Goal: Find specific page/section: Find specific page/section

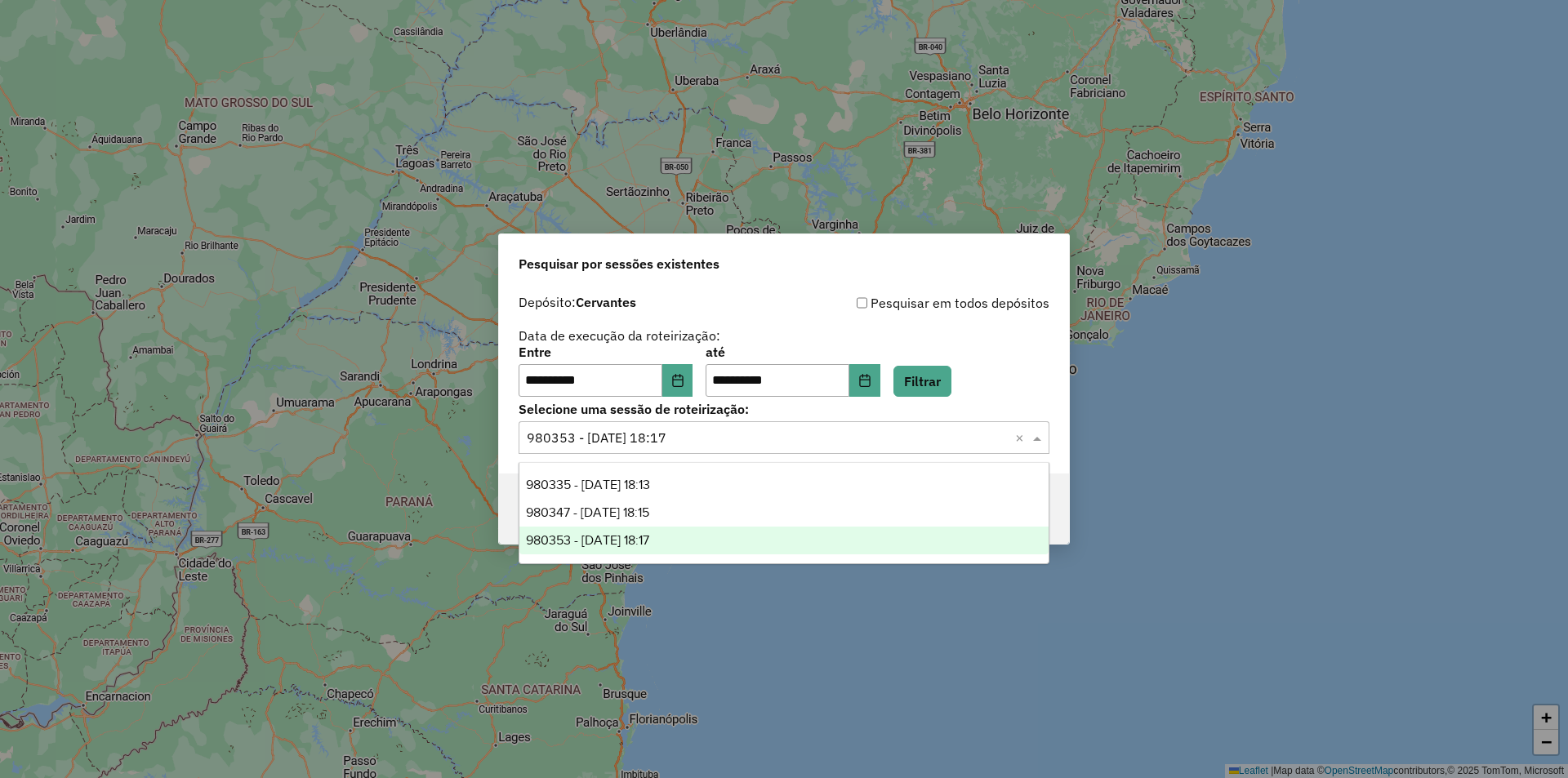
click at [816, 445] on input "text" at bounding box center [767, 438] width 482 height 19
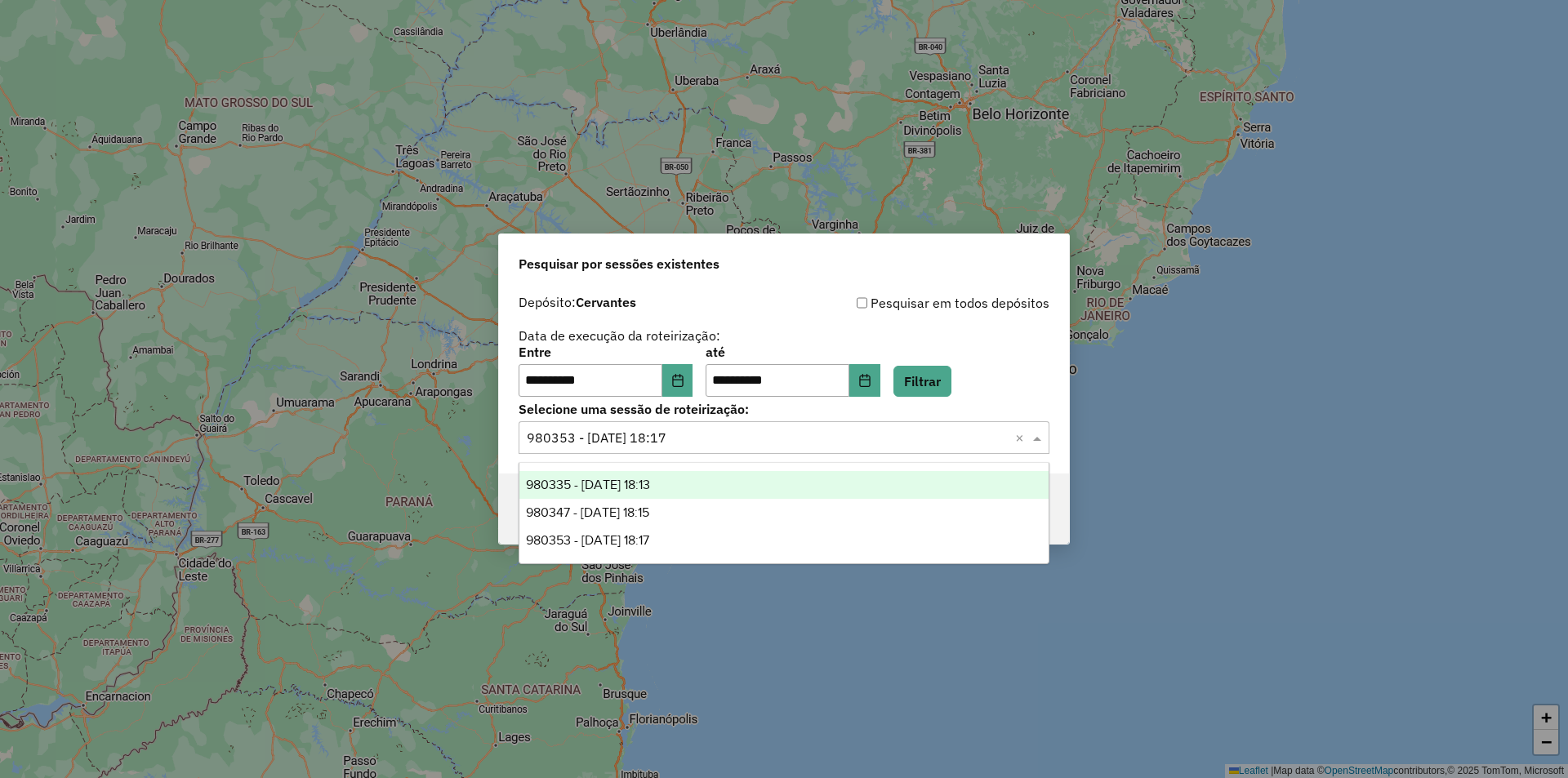
click at [705, 485] on div "980335 - 18/08/2025 18:13" at bounding box center [784, 485] width 529 height 28
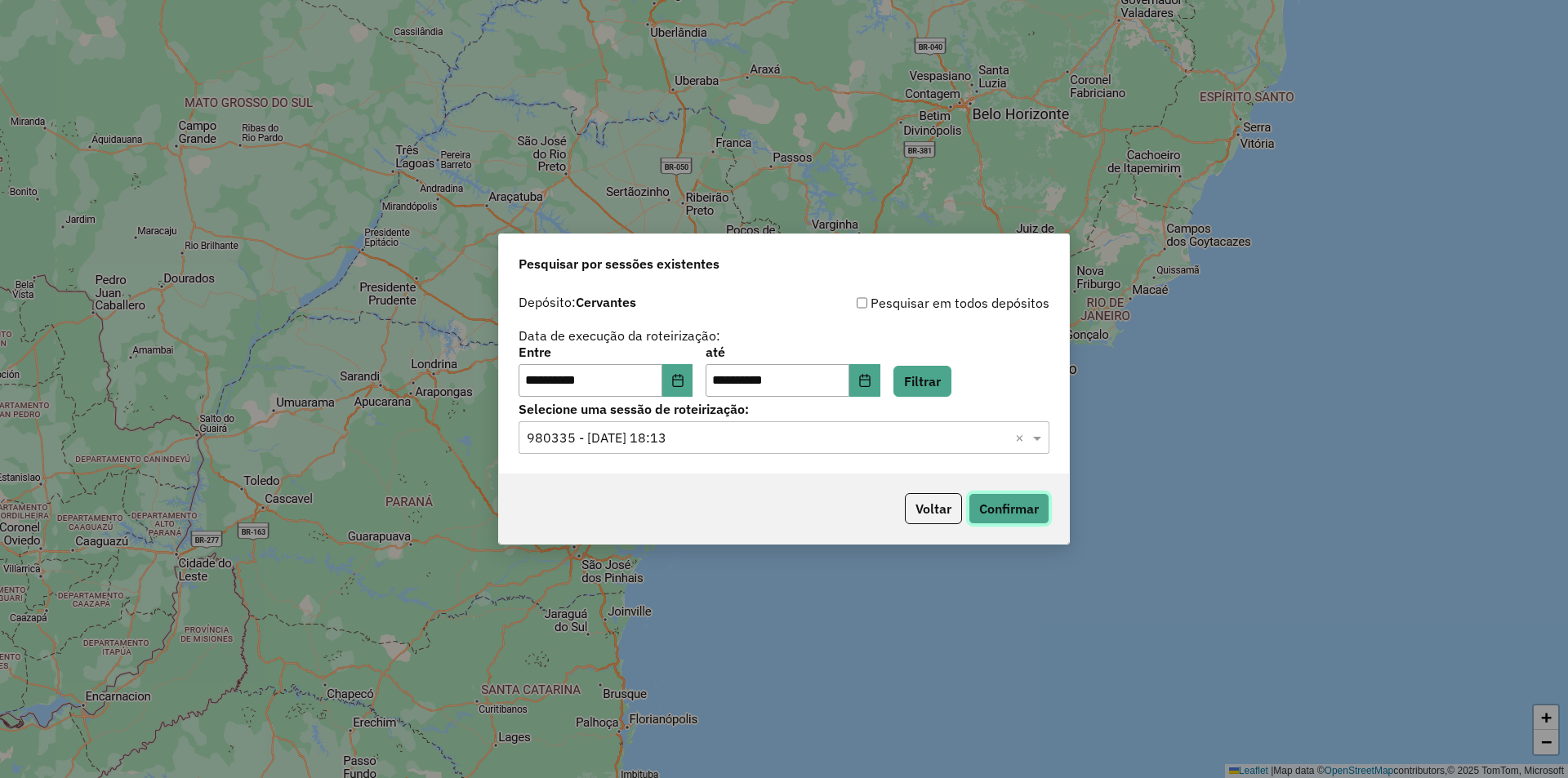
click at [1017, 505] on button "Confirmar" at bounding box center [1009, 508] width 81 height 31
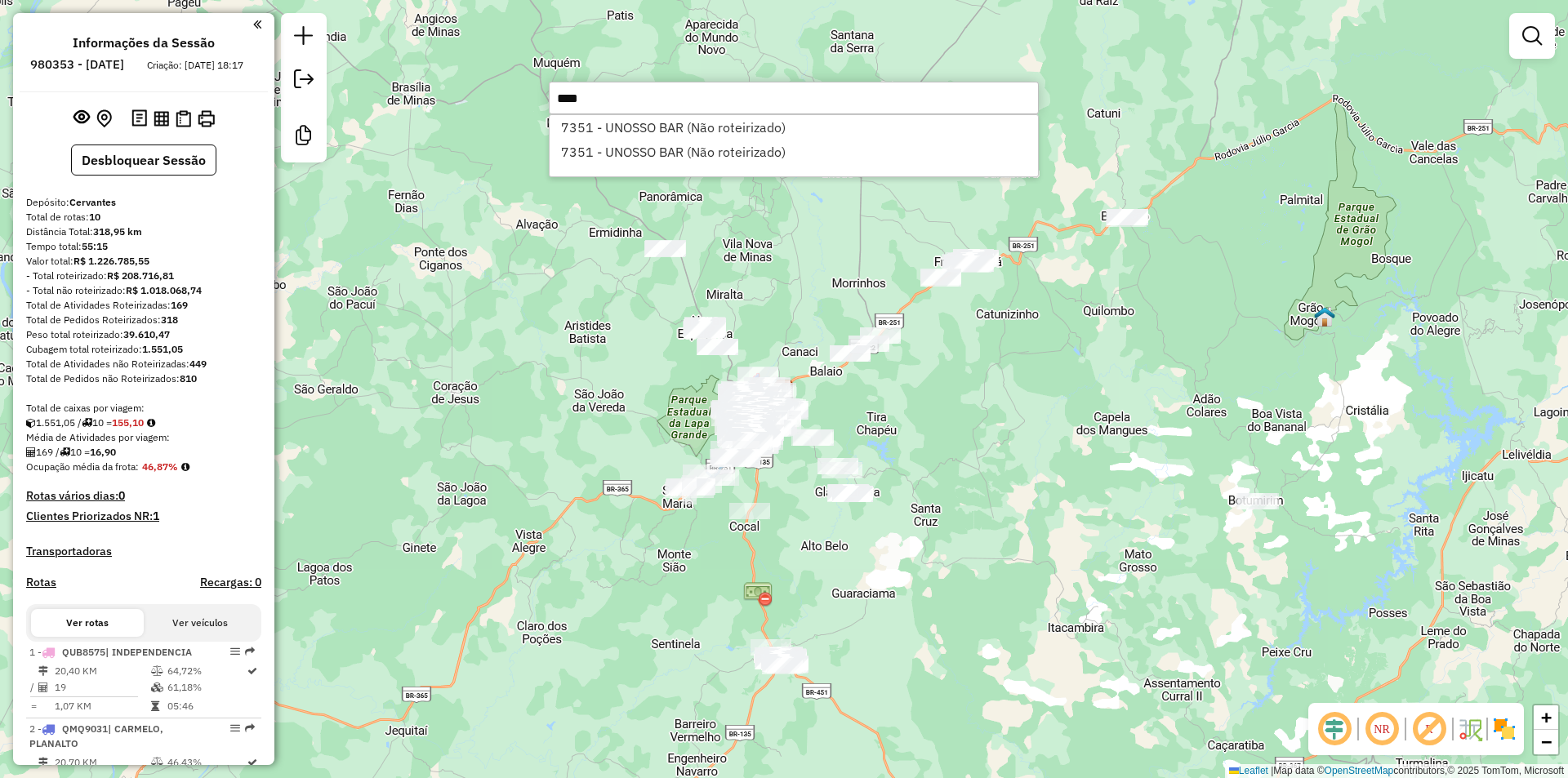
drag, startPoint x: 681, startPoint y: 102, endPoint x: 404, endPoint y: 47, distance: 282.4
click at [404, 47] on hb-router-mapa "Informações da Sessão 980353 - 18/08/2025 Criação: 15/08/2025 18:17 Desbloquear…" at bounding box center [784, 389] width 1568 height 778
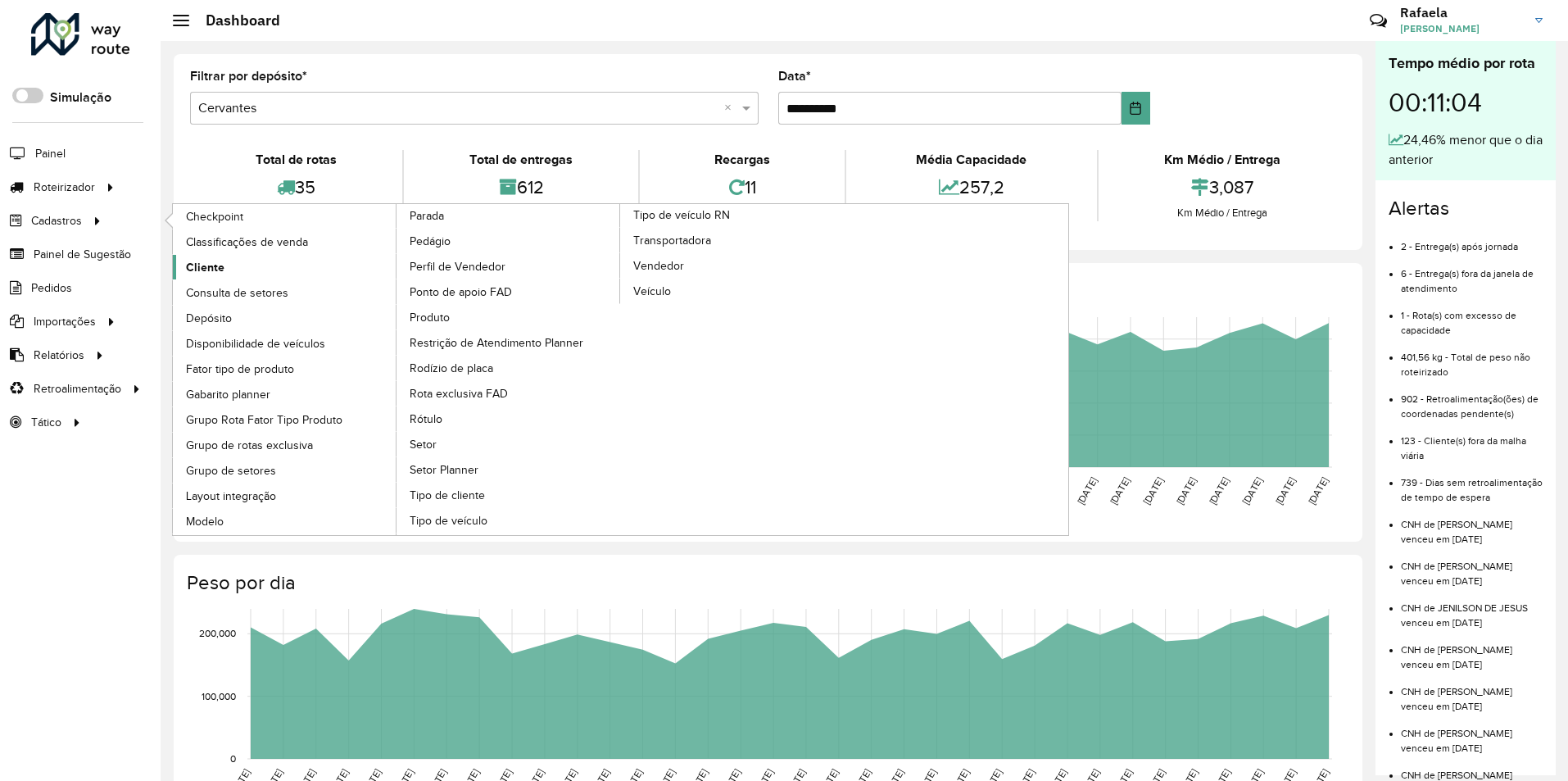
click at [256, 271] on link "Cliente" at bounding box center [285, 267] width 224 height 25
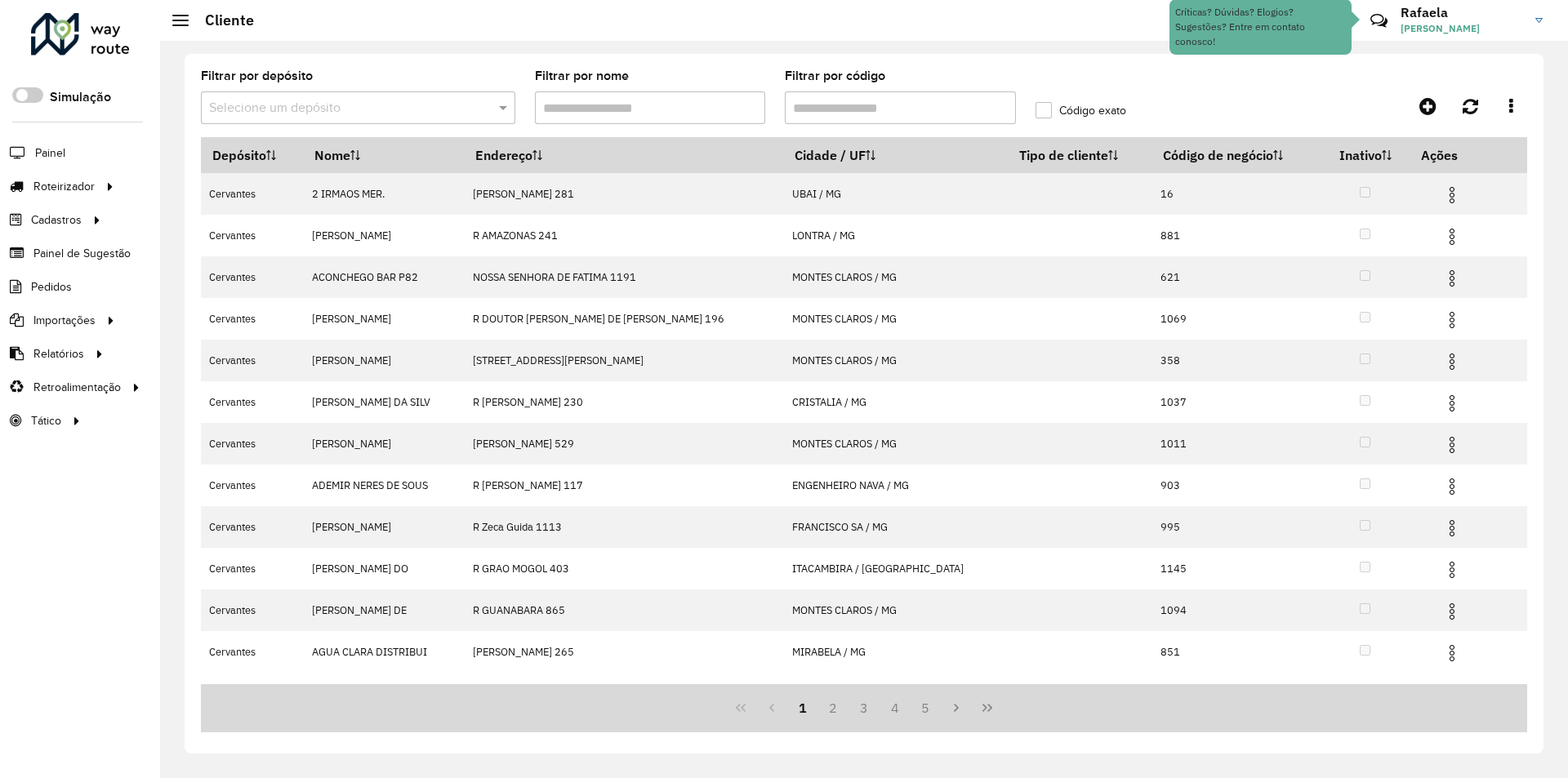
click at [888, 109] on input "Filtrar por código" at bounding box center [900, 107] width 231 height 33
click at [601, 99] on input "Filtrar por nome" at bounding box center [650, 107] width 231 height 33
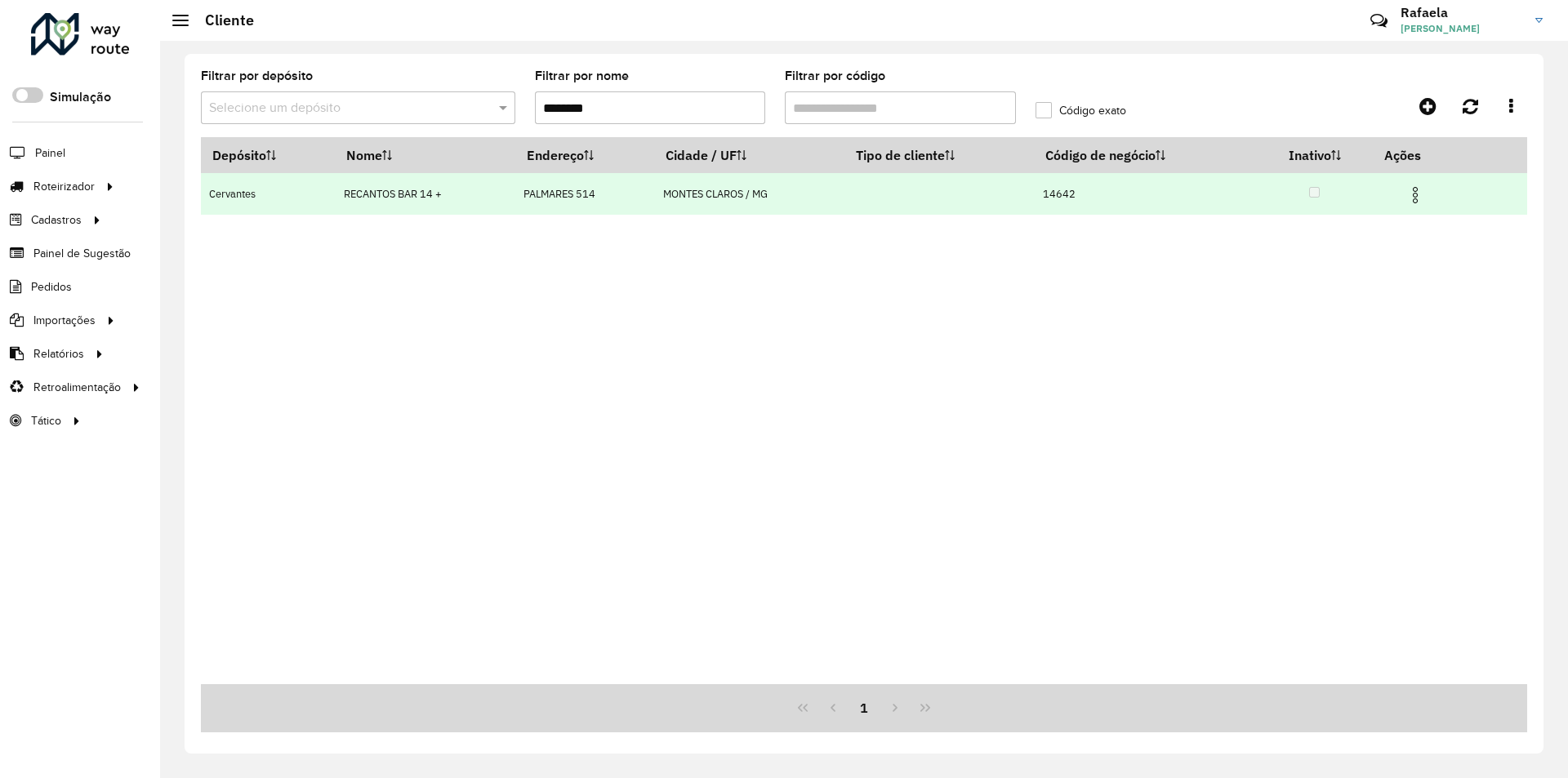
type input "********"
click at [990, 197] on td at bounding box center [939, 194] width 189 height 41
click at [1067, 200] on td "14642" at bounding box center [1145, 194] width 222 height 41
click at [1062, 194] on td "14642" at bounding box center [1145, 194] width 222 height 41
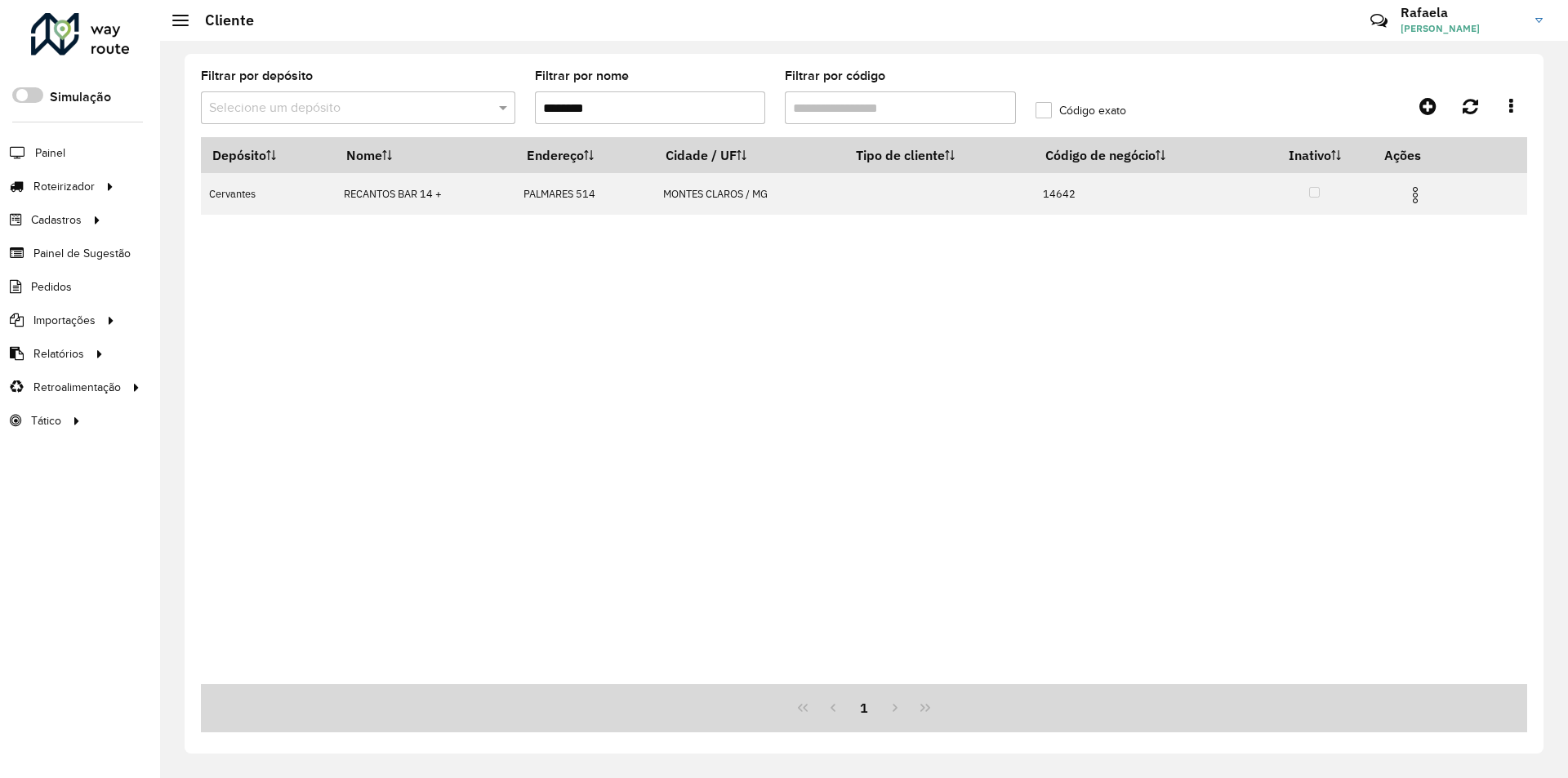
copy td "14642"
